Goal: Task Accomplishment & Management: Use online tool/utility

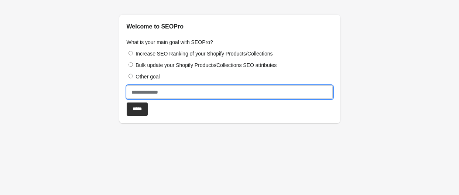
click at [135, 89] on input "text" at bounding box center [230, 91] width 206 height 13
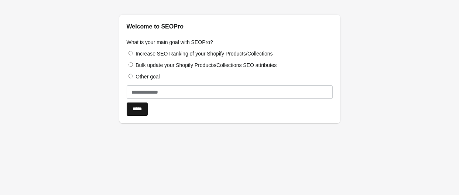
click at [139, 108] on input "*****" at bounding box center [137, 108] width 21 height 13
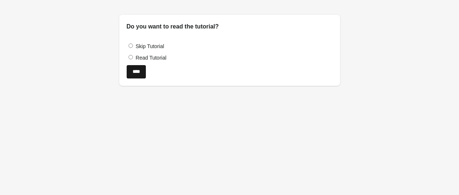
click at [136, 75] on input "****" at bounding box center [136, 71] width 19 height 13
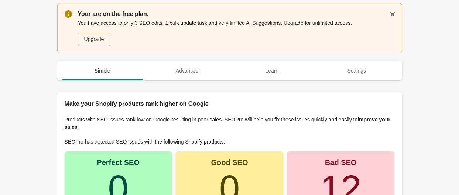
scroll to position [123, 0]
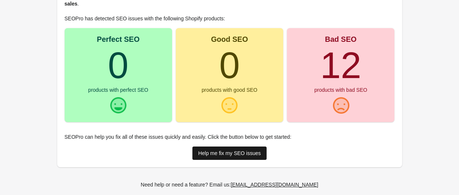
click at [229, 154] on div "Help me fix my SEO issues" at bounding box center [229, 153] width 63 height 6
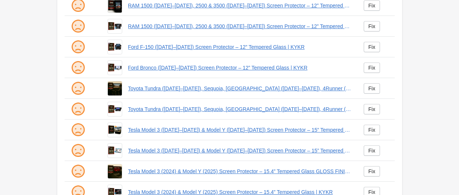
scroll to position [41, 0]
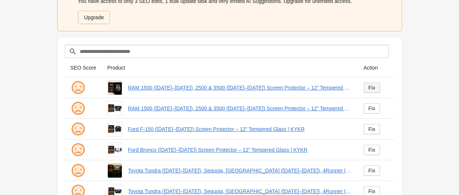
click at [372, 86] on div "Fix" at bounding box center [372, 88] width 7 height 6
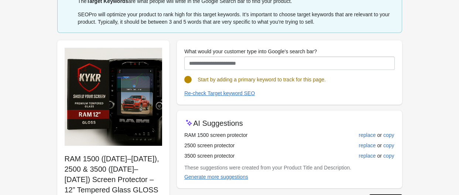
scroll to position [82, 0]
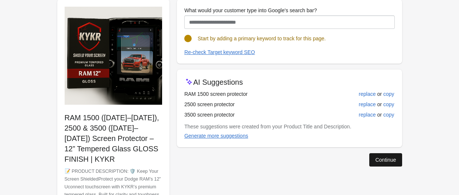
click at [385, 155] on button "Continue" at bounding box center [386, 159] width 33 height 13
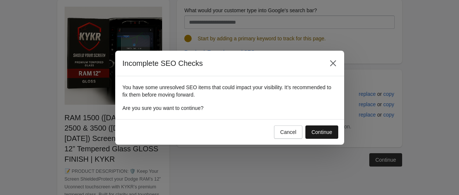
click at [325, 130] on div "Continue" at bounding box center [322, 132] width 21 height 6
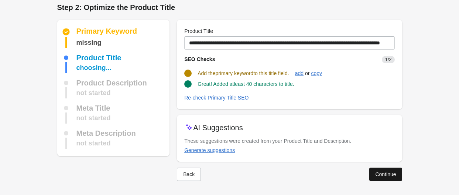
click at [392, 174] on div "Continue" at bounding box center [385, 174] width 21 height 6
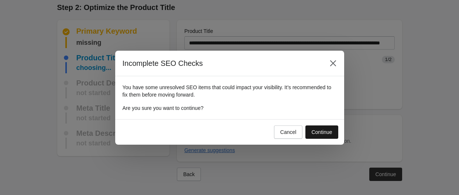
click at [319, 135] on div "Continue" at bounding box center [322, 132] width 21 height 6
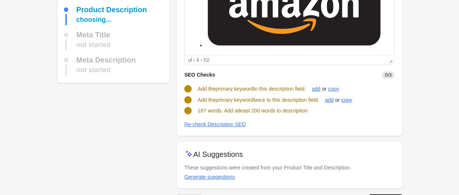
scroll to position [113, 0]
